Goal: Task Accomplishment & Management: Manage account settings

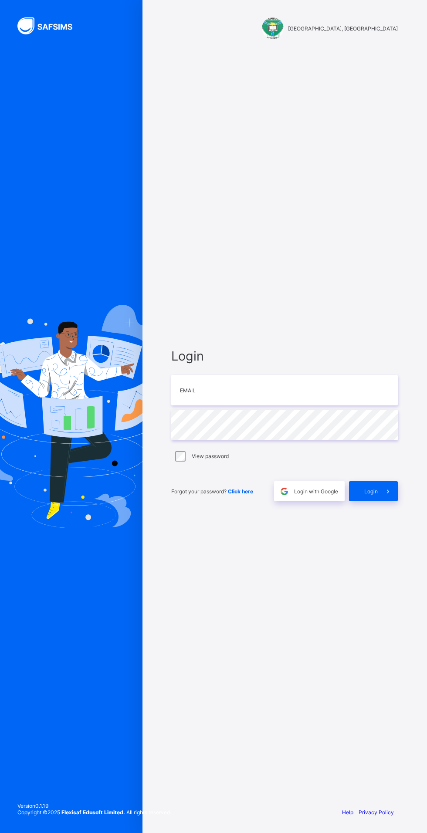
click at [314, 495] on span "Login with Google" at bounding box center [316, 491] width 44 height 7
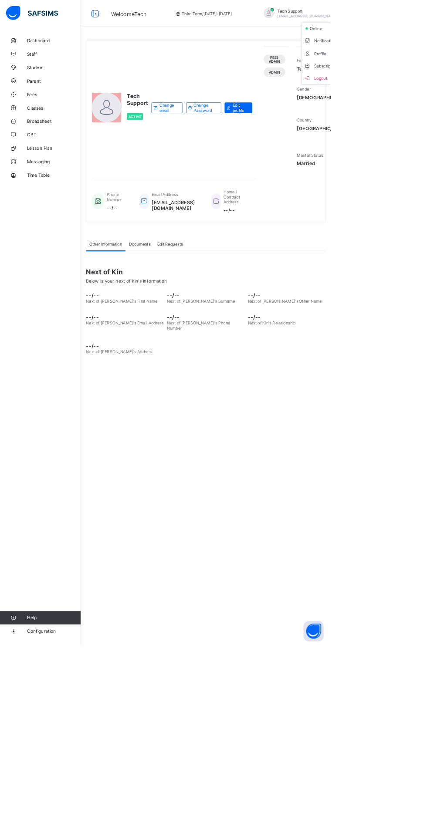
click at [393, 86] on span "Subscription" at bounding box center [415, 85] width 44 height 7
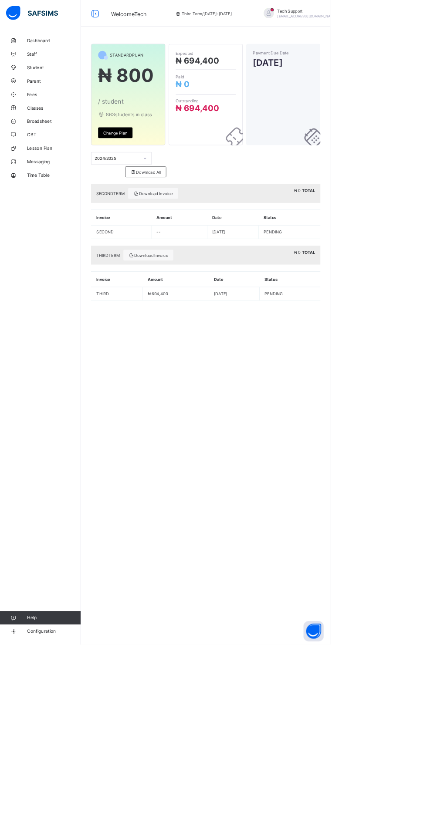
click at [69, 819] on span "Configuration" at bounding box center [69, 815] width 69 height 7
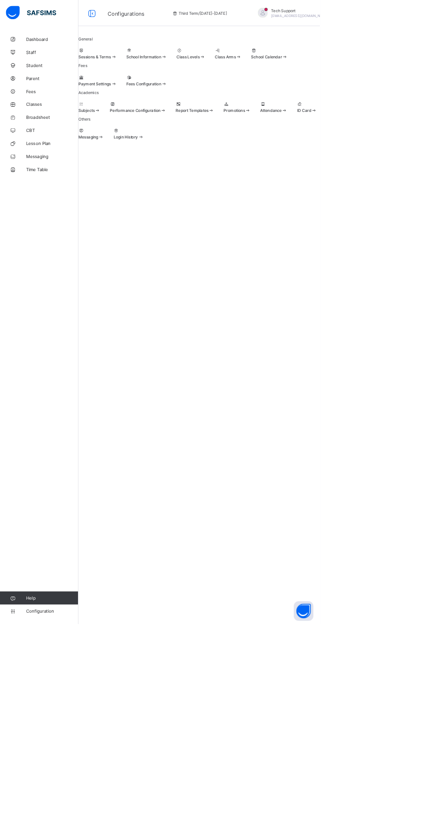
click at [155, 73] on span at bounding box center [130, 72] width 51 height 2
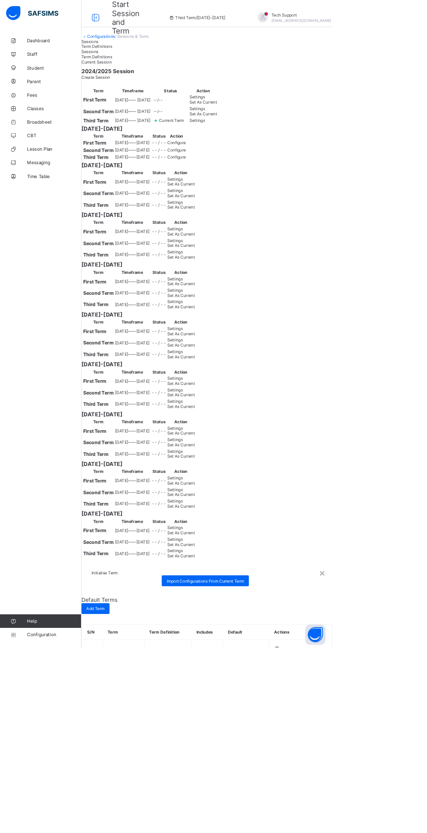
click at [296, 743] on span "Import Configurations From Current Term" at bounding box center [263, 746] width 99 height 7
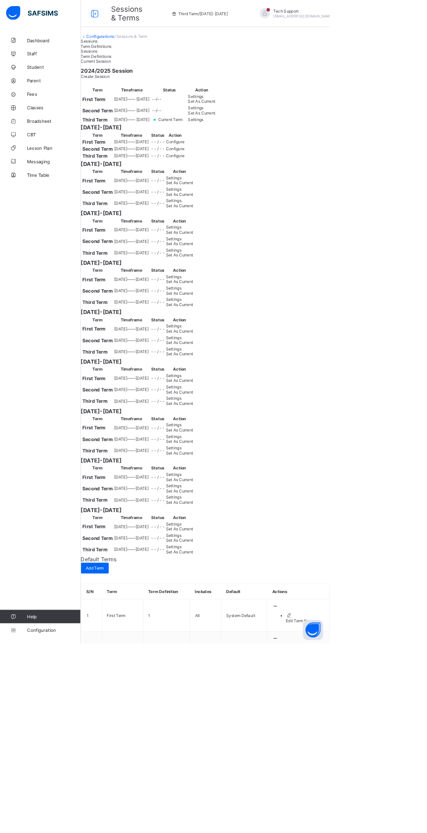
click at [365, 21] on span "[EMAIL_ADDRESS][DOMAIN_NAME]" at bounding box center [392, 20] width 77 height 5
click at [385, 96] on li "Subscription" at bounding box center [417, 101] width 64 height 14
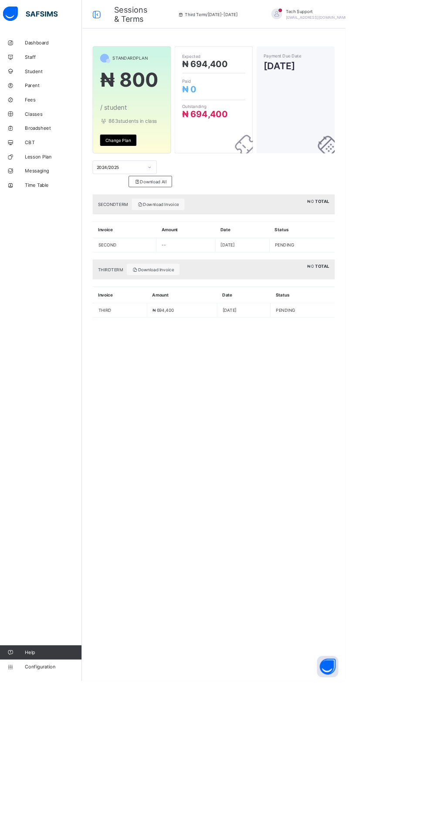
click at [148, 169] on span "Change Plan" at bounding box center [148, 172] width 31 height 7
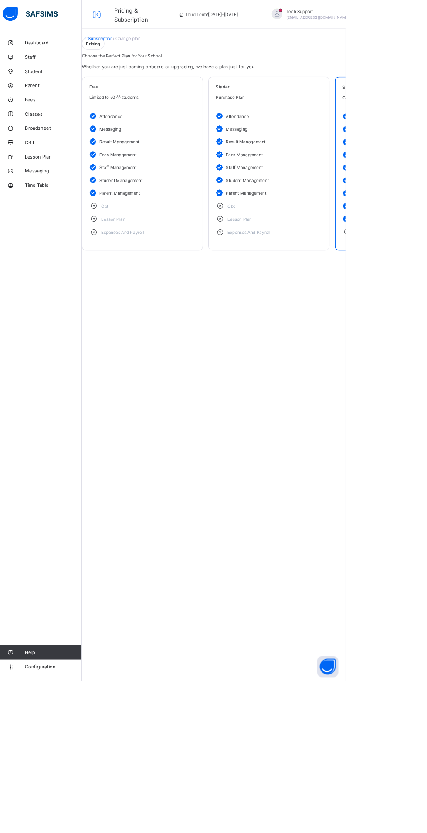
click at [36, 119] on span "Fees" at bounding box center [70, 121] width 70 height 7
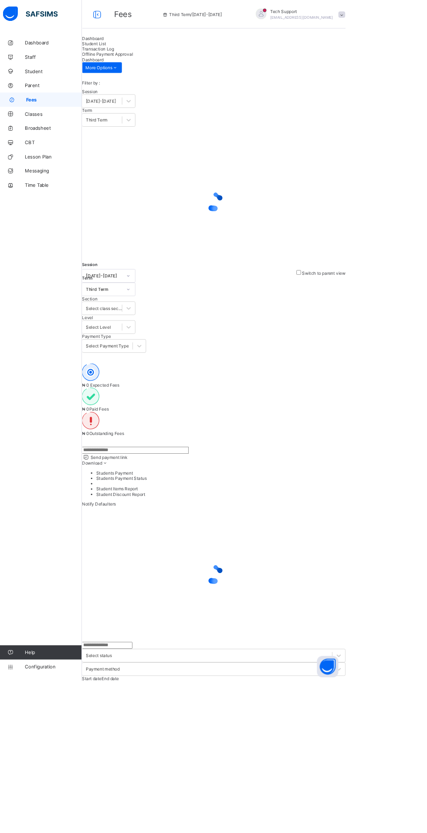
click at [134, 57] on span "Student List" at bounding box center [119, 53] width 29 height 7
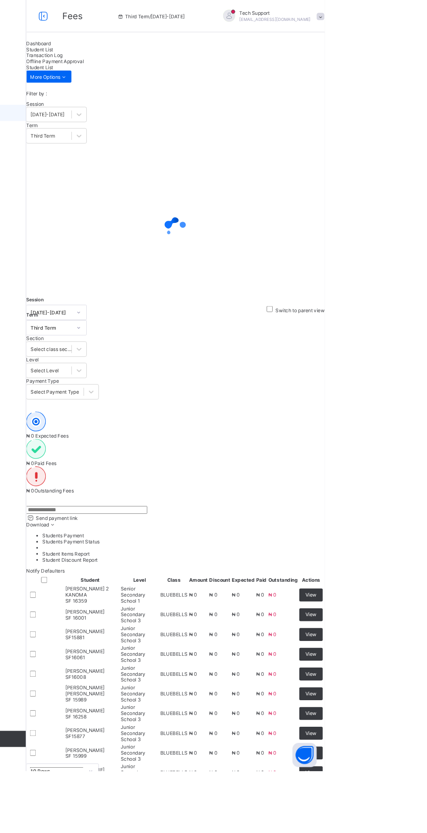
click at [418, 17] on span at bounding box center [422, 18] width 8 height 8
click at [369, 99] on span "Subscription" at bounding box center [391, 102] width 44 height 7
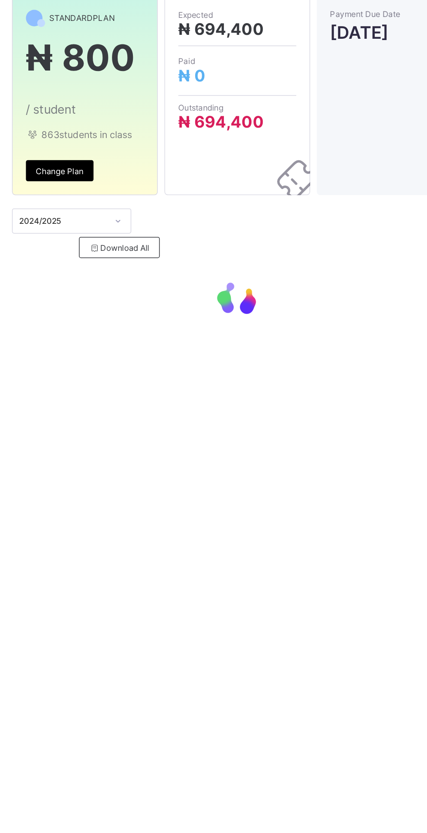
click at [235, 351] on div "STANDARD PLAN ₦ 800 / student 863 students in class Change Plan Expected ₦ 694,…" at bounding box center [266, 416] width 322 height 833
